Goal: Navigation & Orientation: Find specific page/section

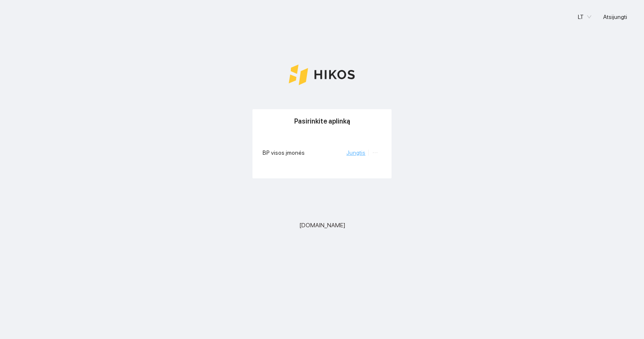
click at [356, 152] on link "Jungtis" at bounding box center [355, 152] width 19 height 7
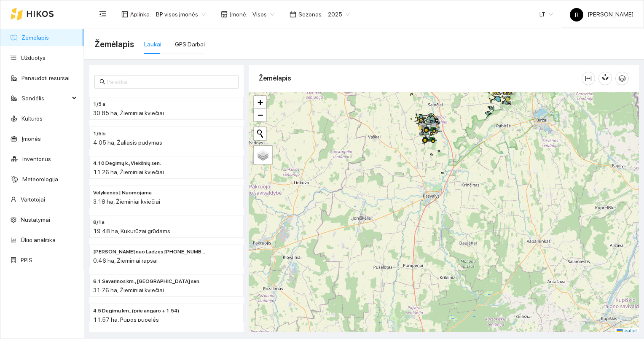
scroll to position [2, 0]
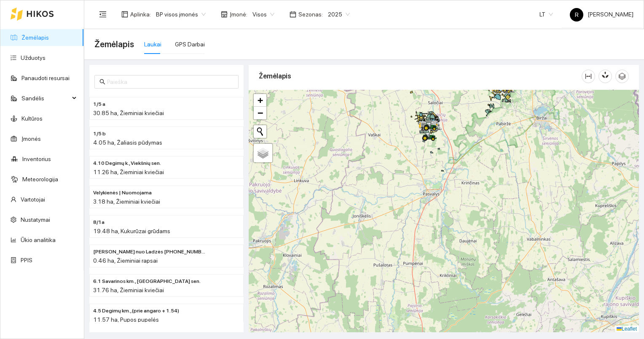
drag, startPoint x: 500, startPoint y: 152, endPoint x: 474, endPoint y: 240, distance: 92.0
click at [475, 243] on div at bounding box center [444, 211] width 390 height 243
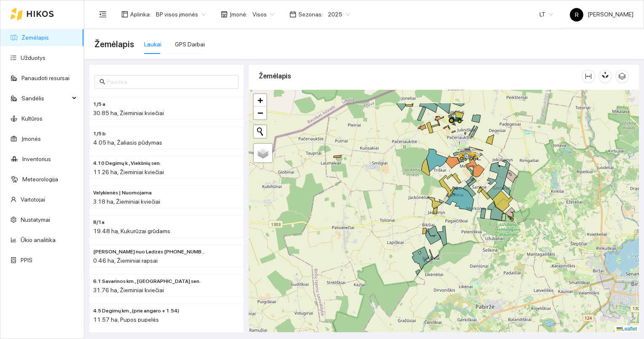
drag, startPoint x: 484, startPoint y: 171, endPoint x: 477, endPoint y: 237, distance: 66.4
click at [478, 238] on div at bounding box center [444, 211] width 390 height 243
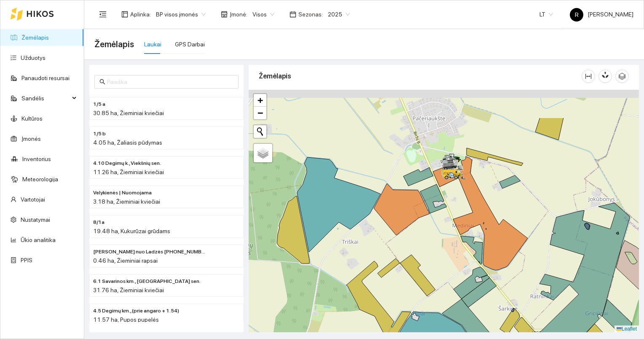
drag, startPoint x: 448, startPoint y: 165, endPoint x: 447, endPoint y: 219, distance: 54.3
click at [451, 228] on div at bounding box center [444, 211] width 390 height 243
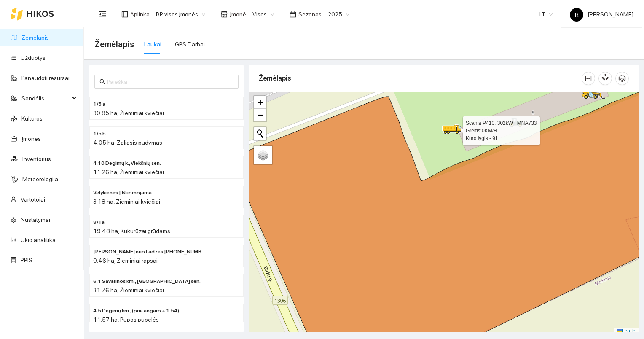
scroll to position [2, 0]
